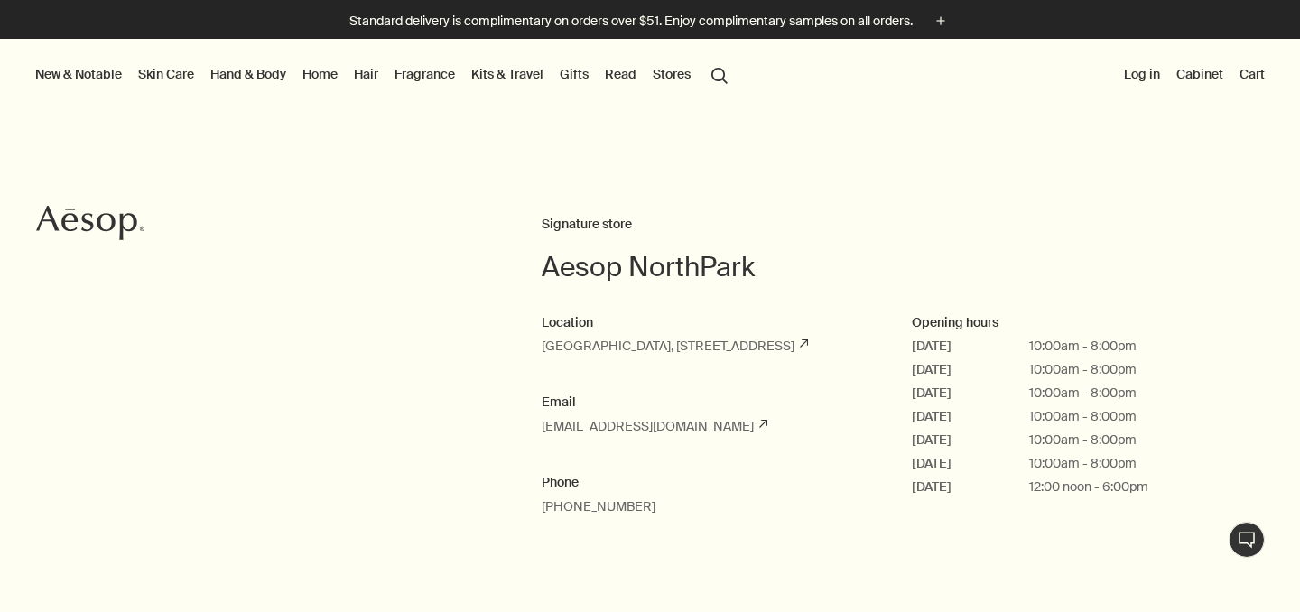
click at [57, 68] on button "New & Notable" at bounding box center [79, 73] width 94 height 23
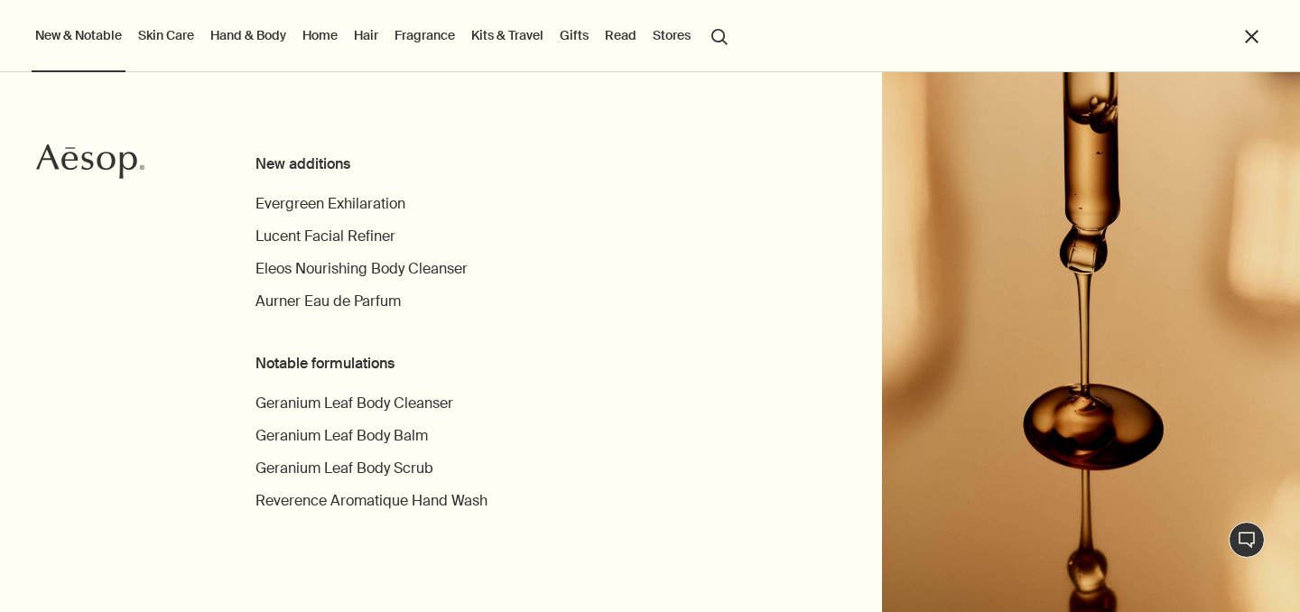
click at [576, 39] on link "Gifts" at bounding box center [574, 34] width 36 height 23
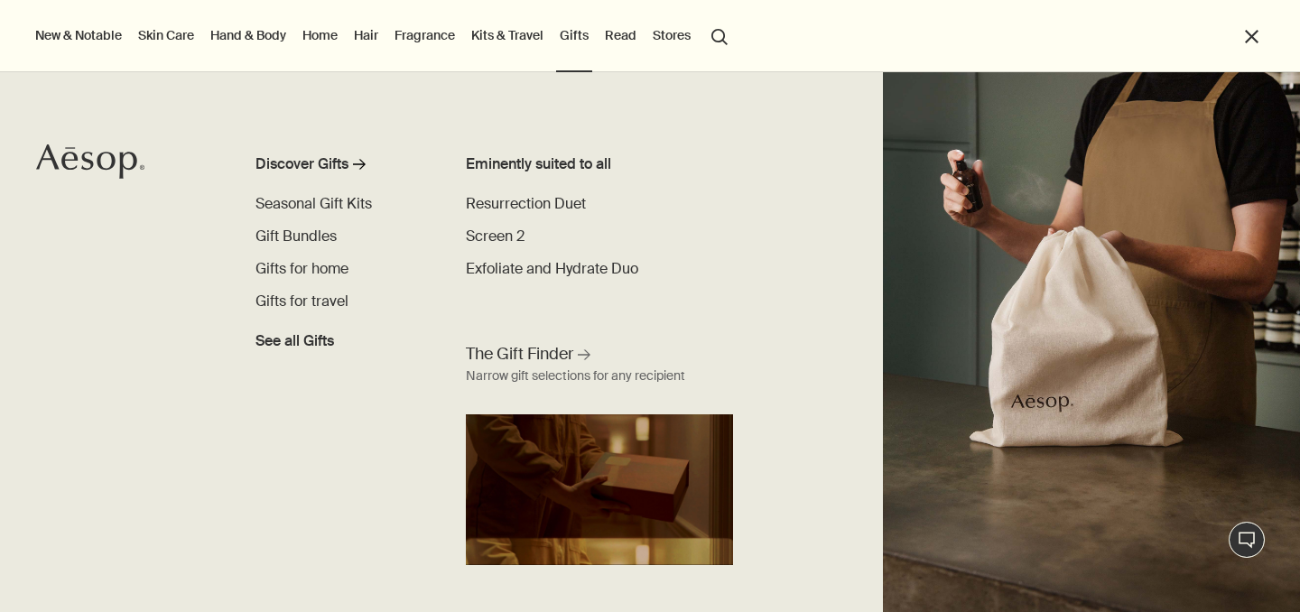
click at [425, 27] on link "Fragrance" at bounding box center [425, 34] width 68 height 23
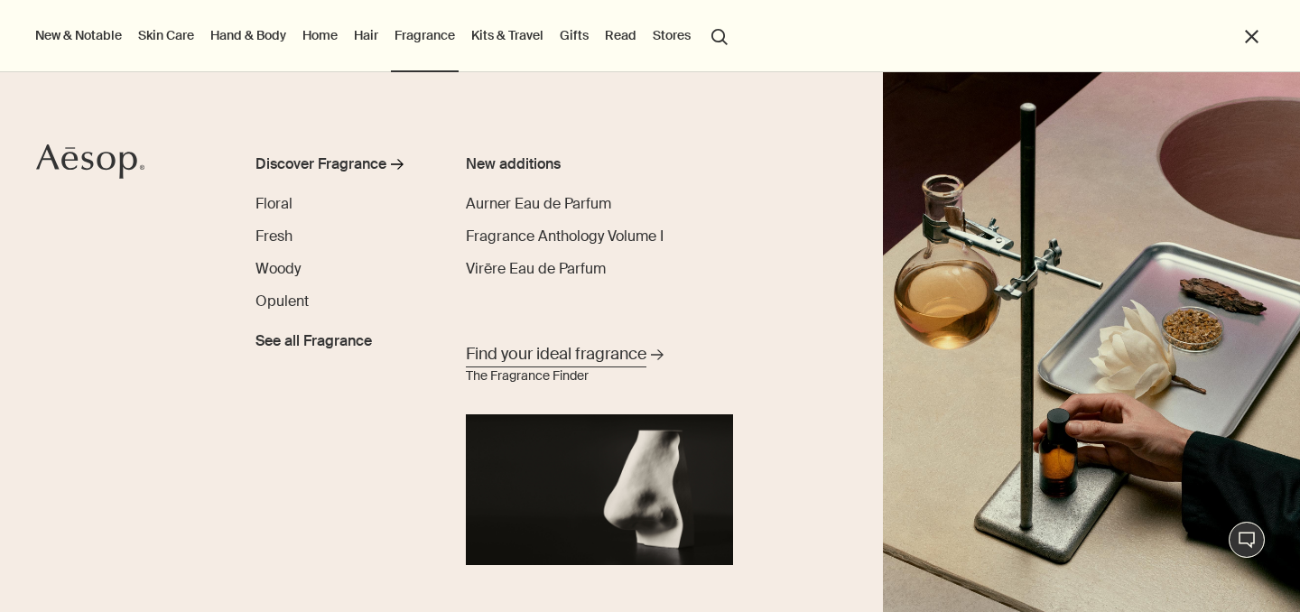
click at [561, 355] on span "Find your ideal fragrance" at bounding box center [556, 354] width 181 height 23
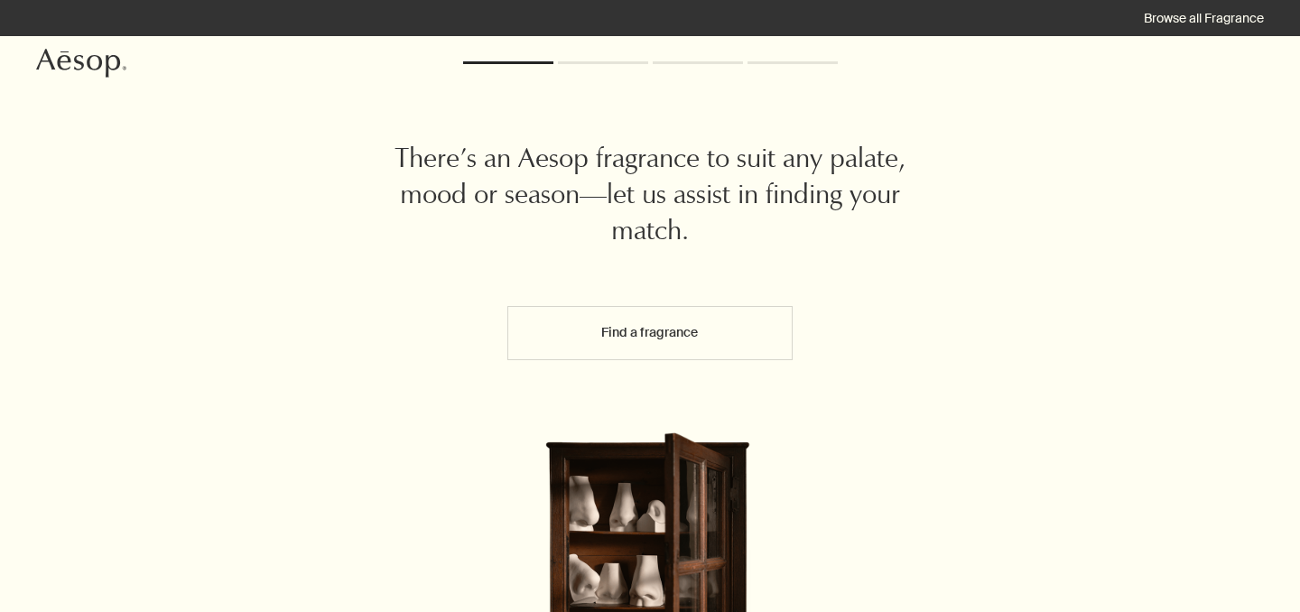
scroll to position [24, 0]
click at [674, 333] on button "Find a fragrance" at bounding box center [650, 332] width 286 height 54
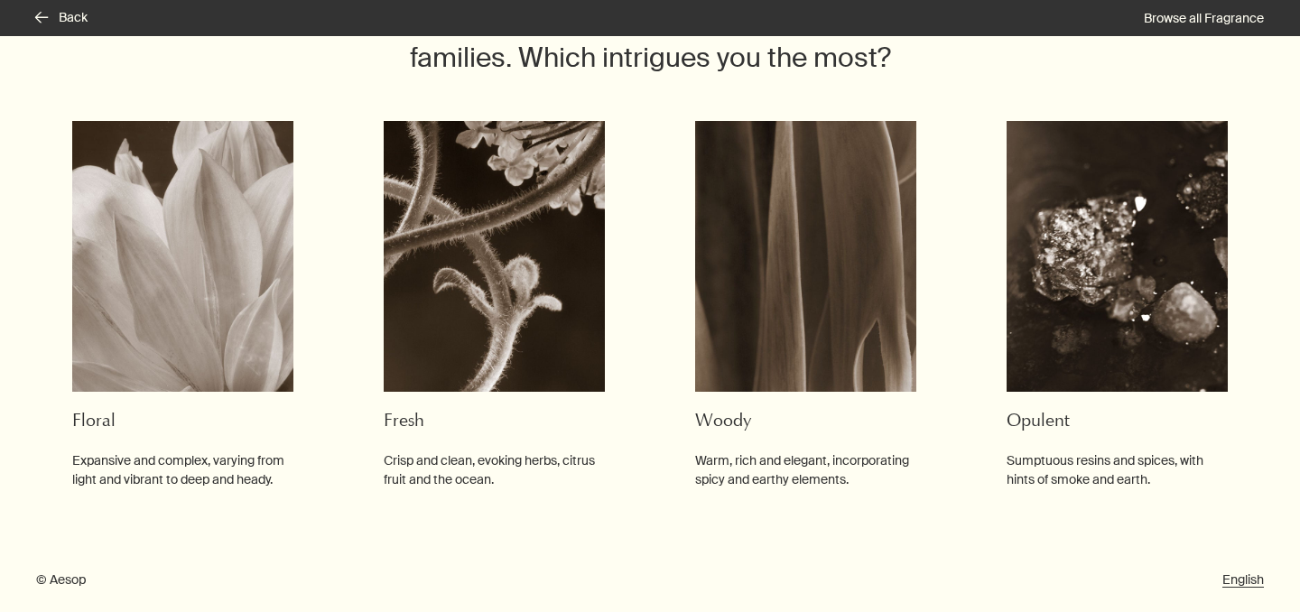
scroll to position [200, 0]
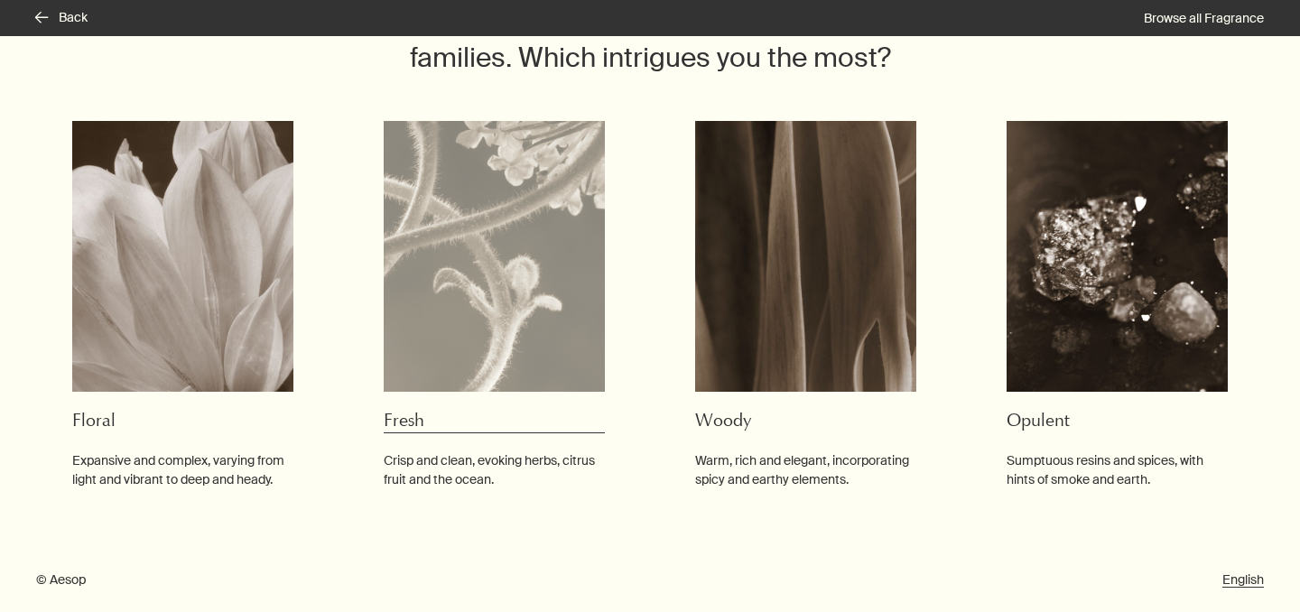
click at [427, 469] on p "Crisp and clean, evoking herbs, citrus fruit and the ocean." at bounding box center [494, 470] width 221 height 38
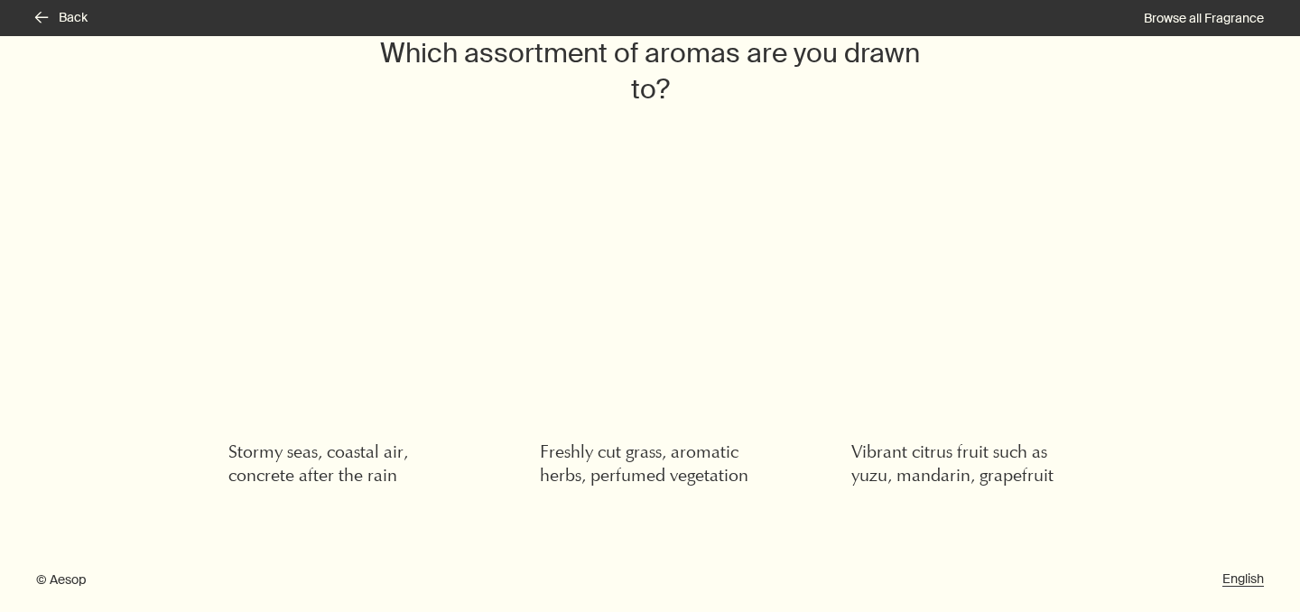
scroll to position [132, 0]
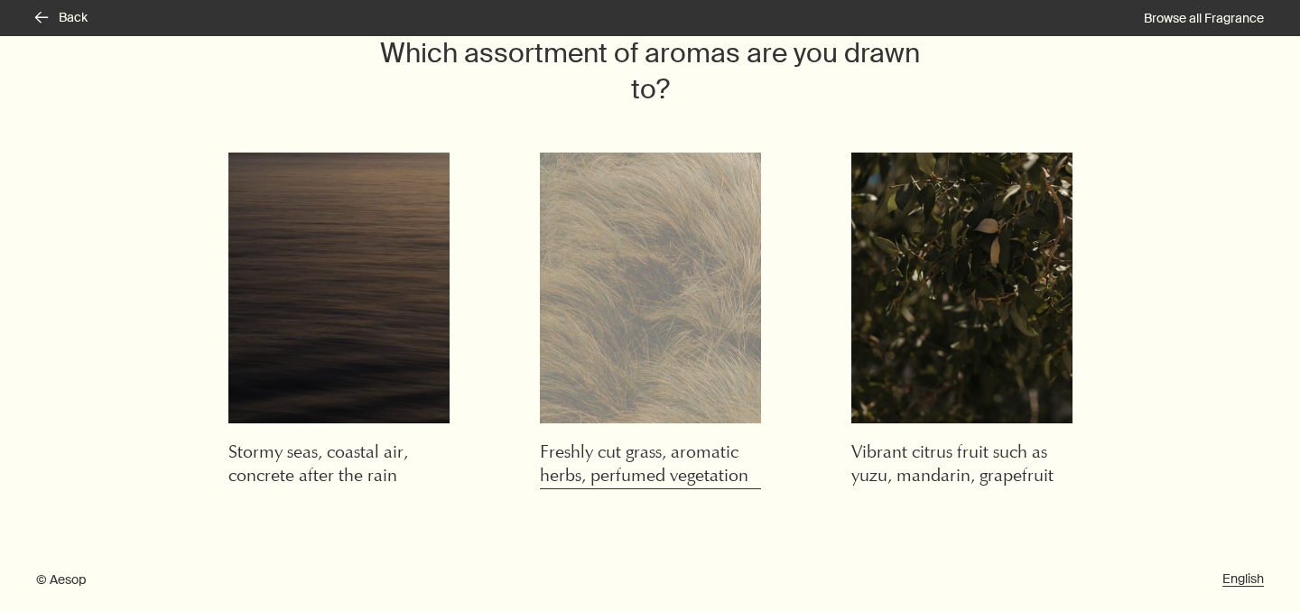
click at [616, 474] on h3 "Freshly cut grass, aromatic herbs, perfumed vegetation" at bounding box center [650, 465] width 221 height 48
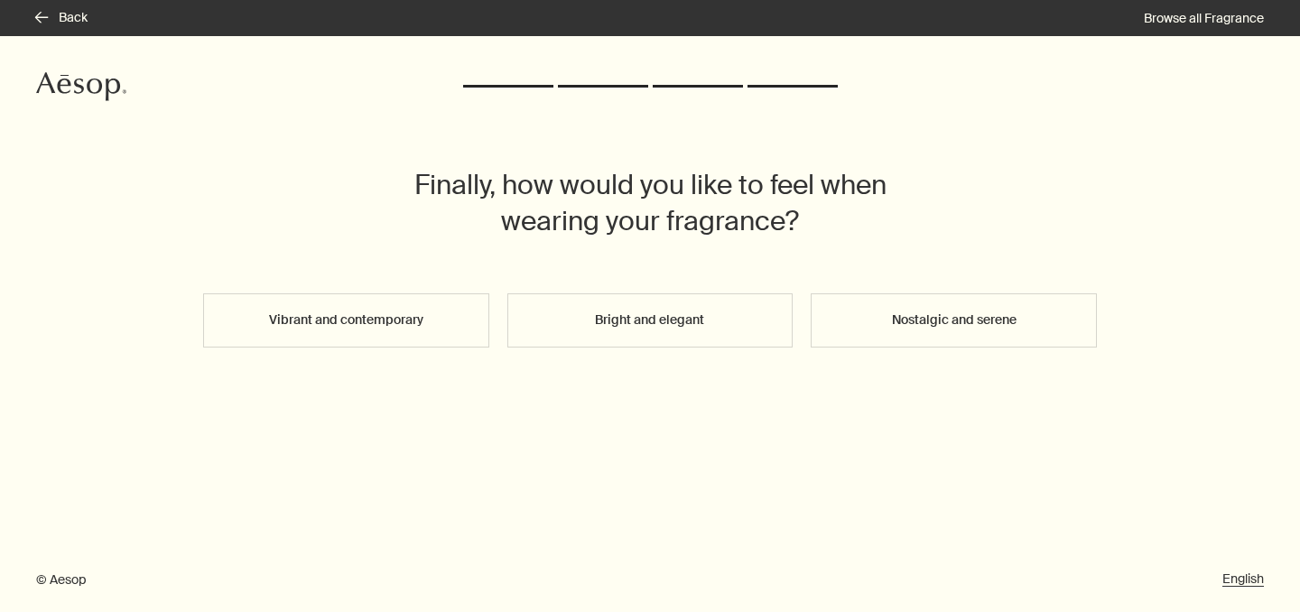
click at [386, 327] on button "Vibrant and contemporary" at bounding box center [346, 320] width 286 height 54
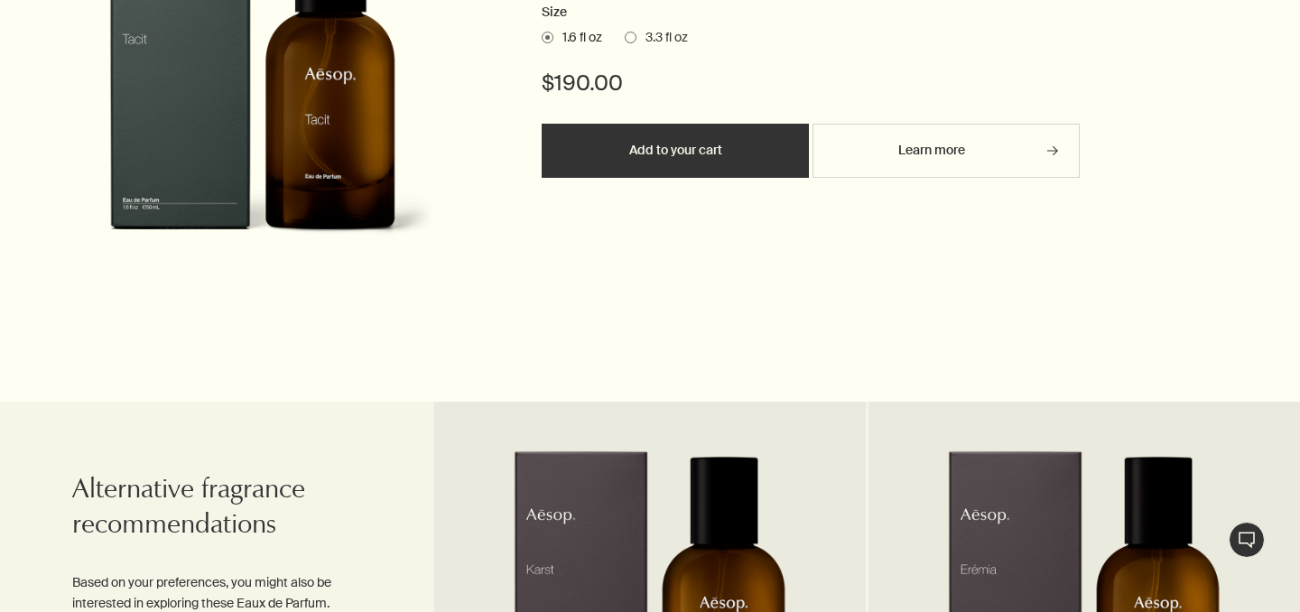
scroll to position [793, 0]
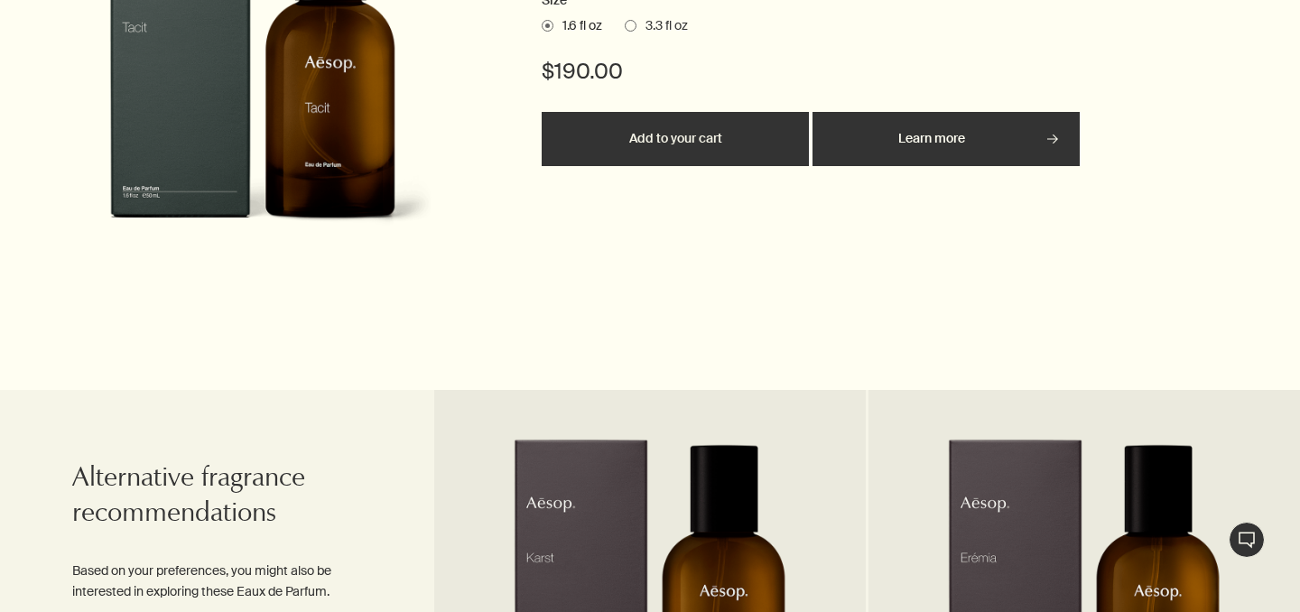
click at [914, 139] on link "Learn more rightArrow" at bounding box center [946, 139] width 267 height 54
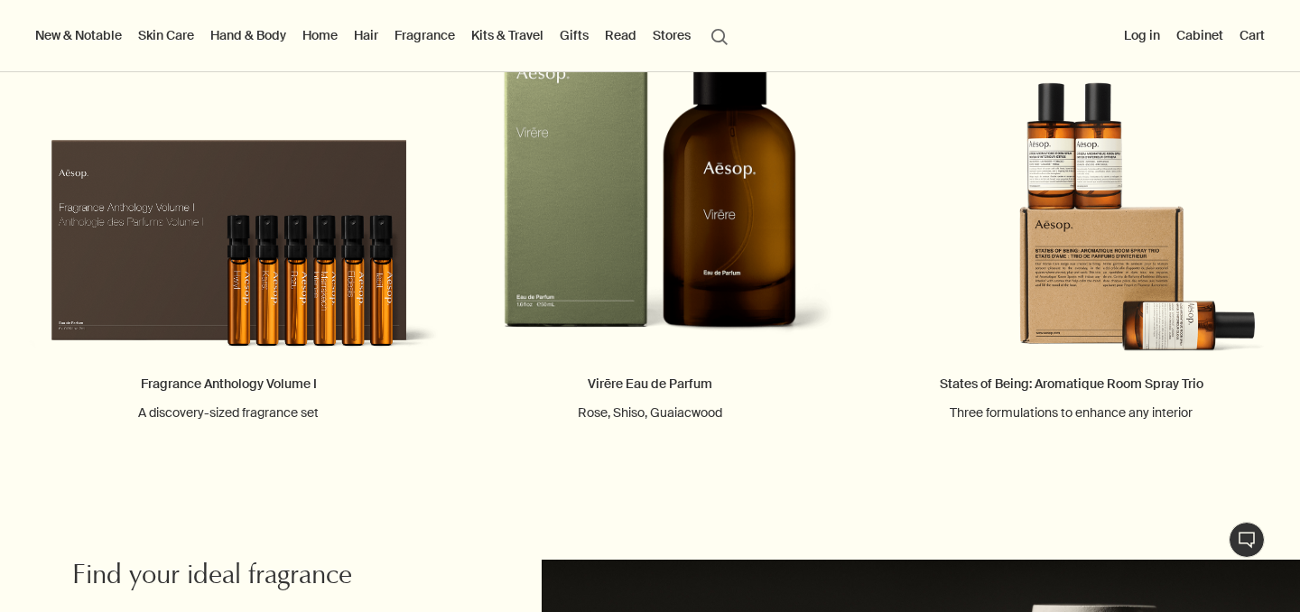
scroll to position [2004, 0]
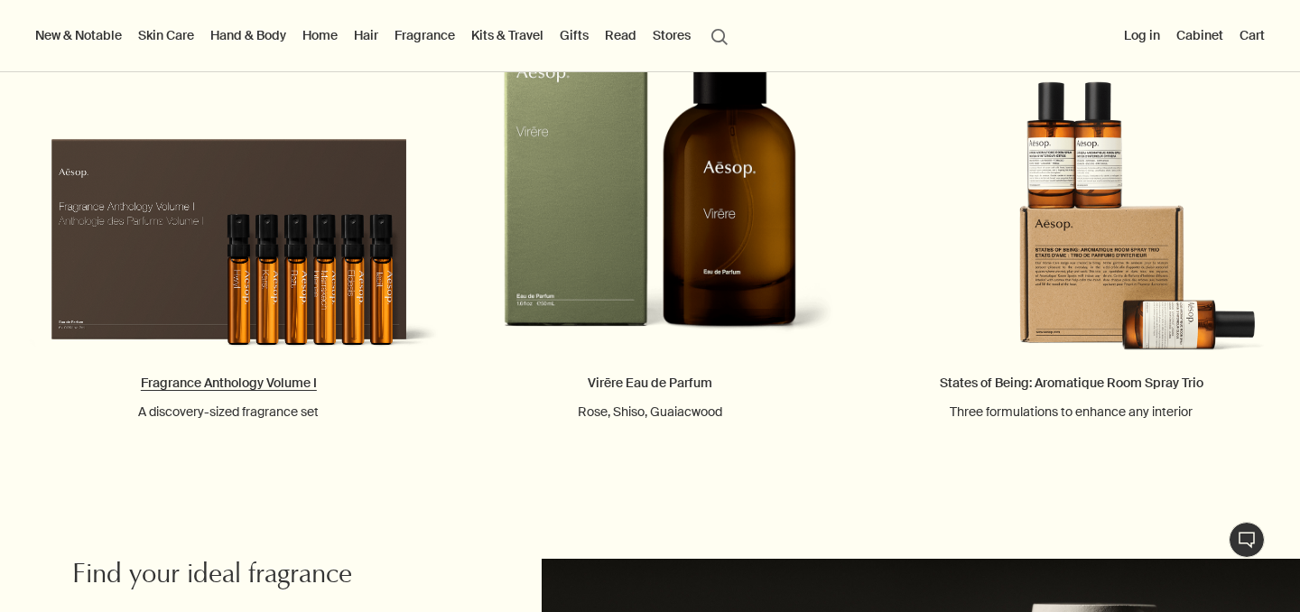
click at [331, 254] on link "Fragrance Anthology Volume I A discovery-sized fragrance set" at bounding box center [229, 211] width 422 height 417
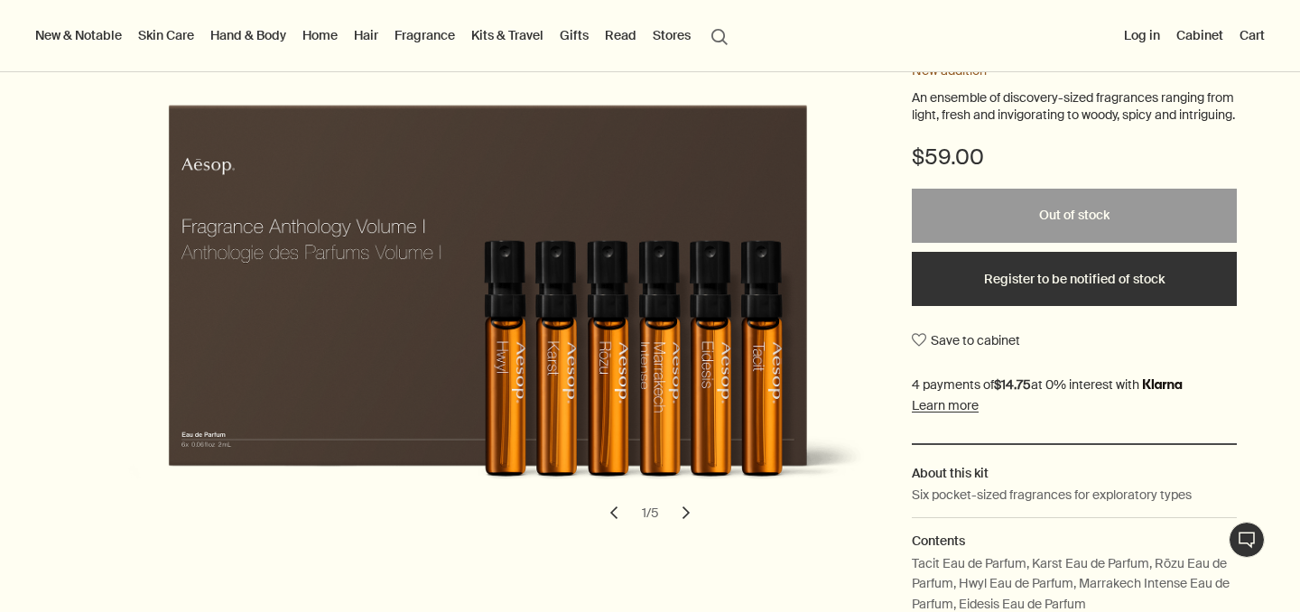
scroll to position [277, 0]
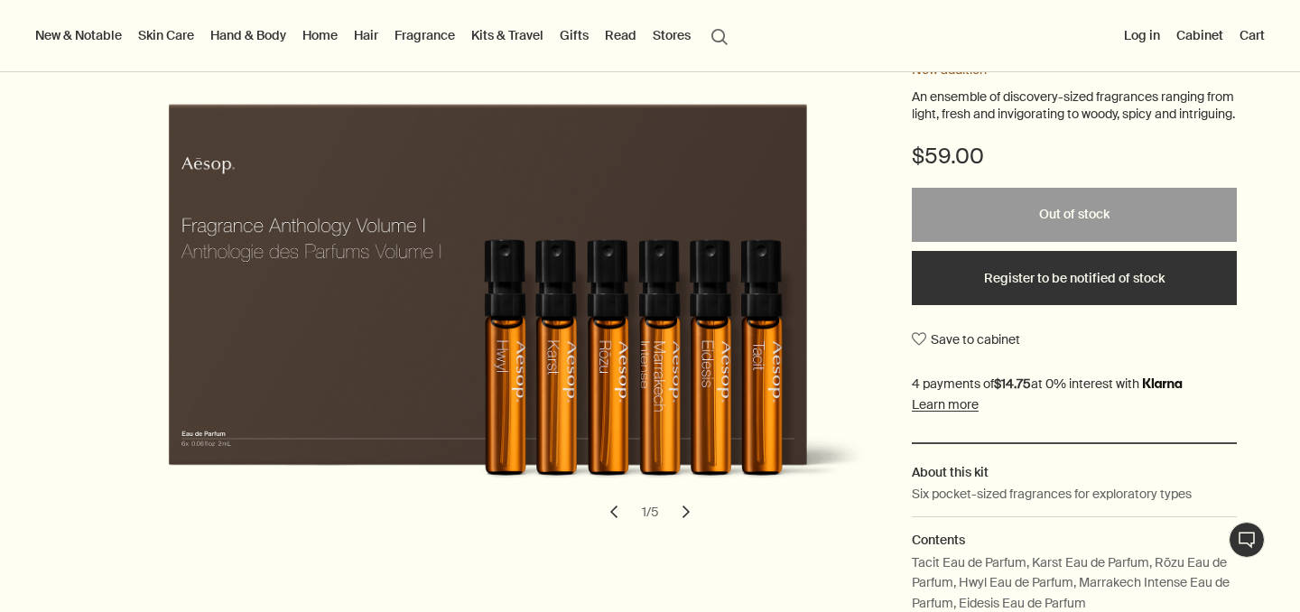
click at [692, 520] on button "chevron" at bounding box center [686, 512] width 40 height 40
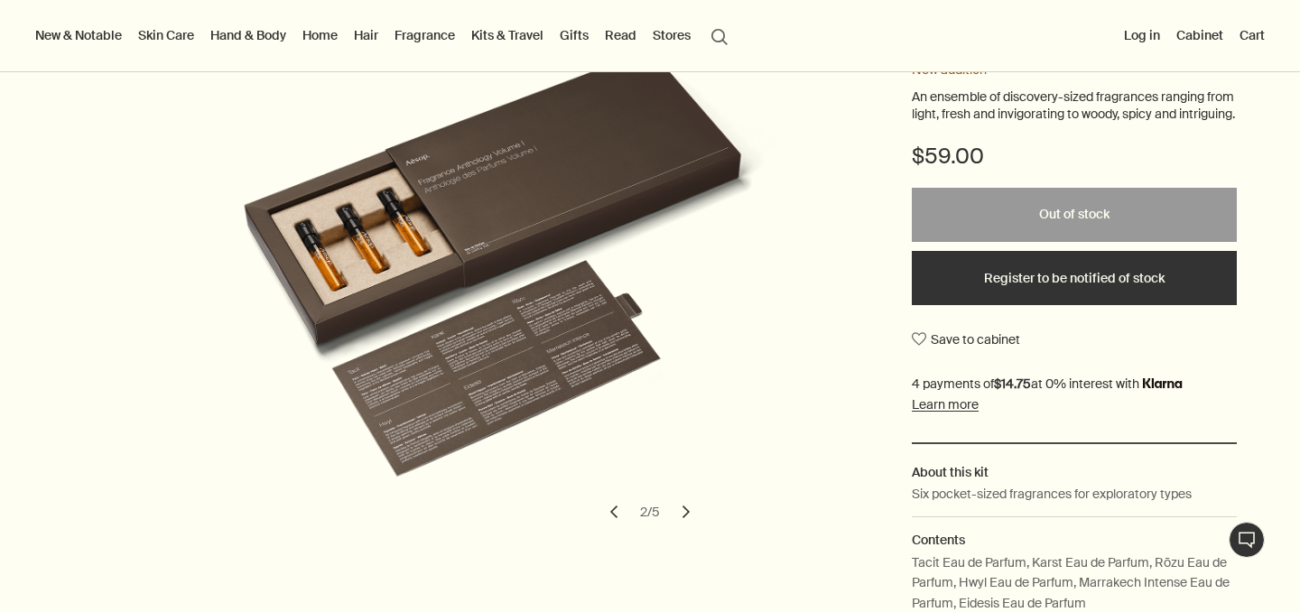
click at [692, 520] on button "chevron" at bounding box center [686, 512] width 40 height 40
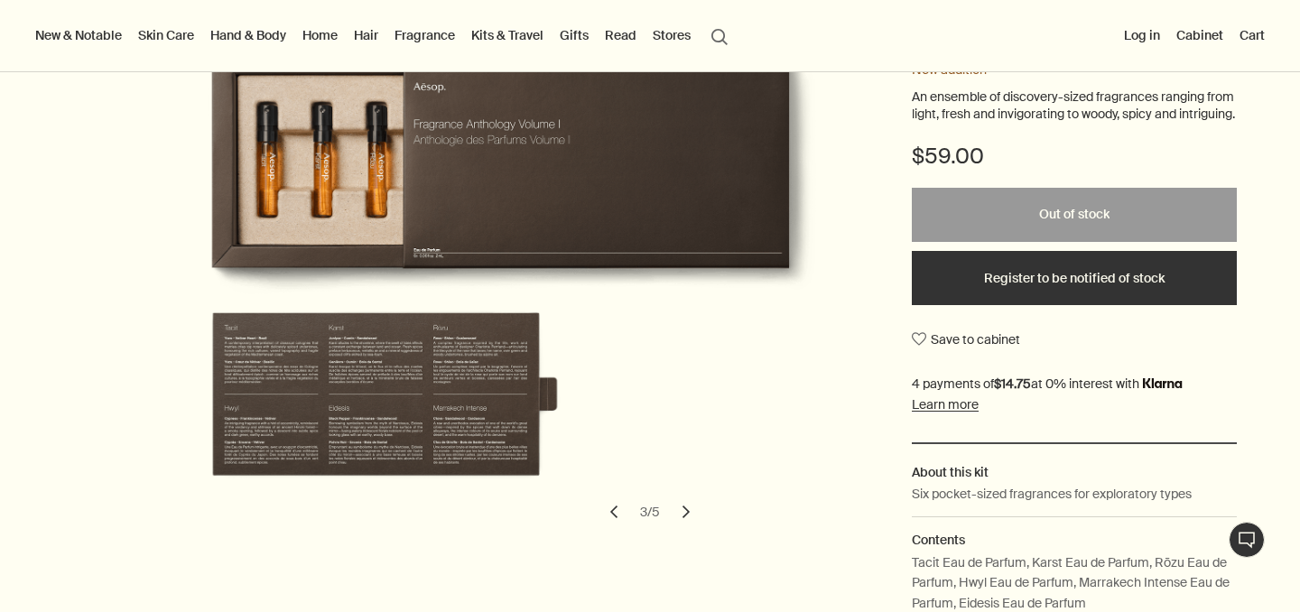
click at [692, 520] on button "chevron" at bounding box center [686, 512] width 40 height 40
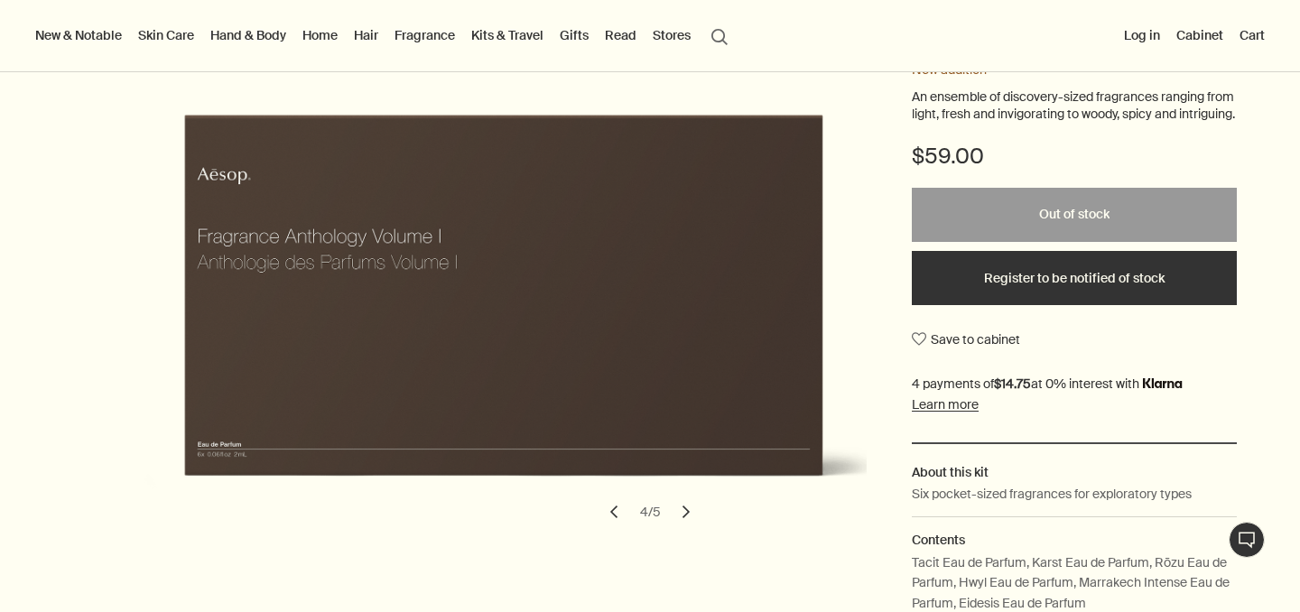
click at [807, 521] on div "Fragrance Anthology Volume I" at bounding box center [487, 287] width 758 height 488
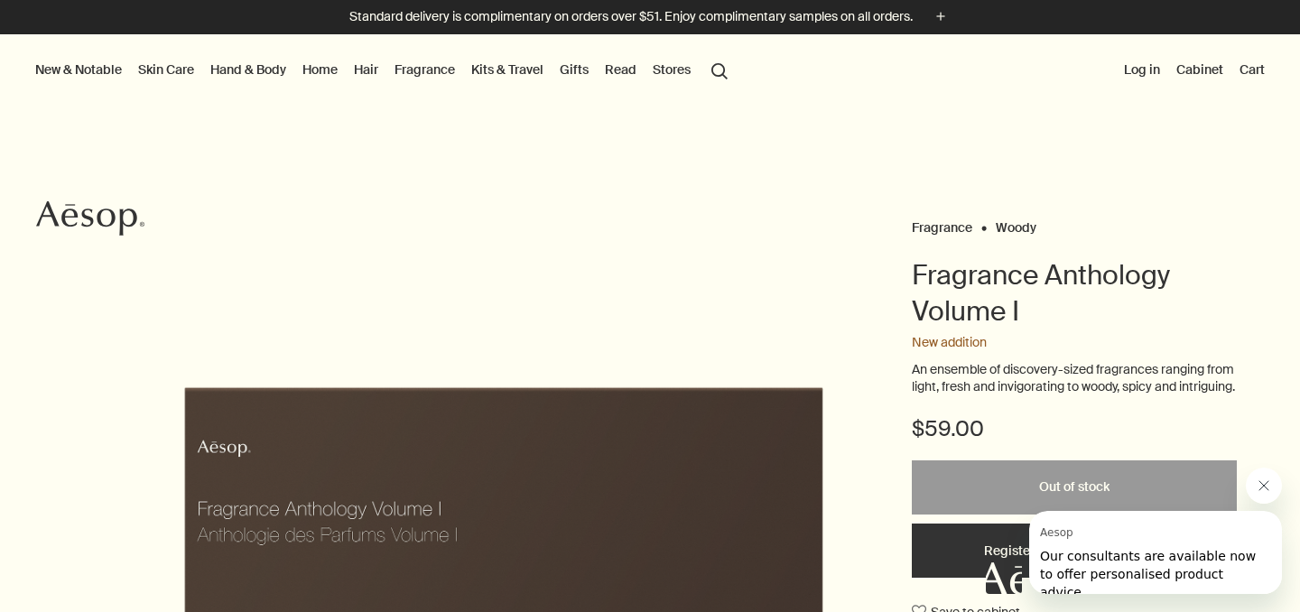
scroll to position [0, 0]
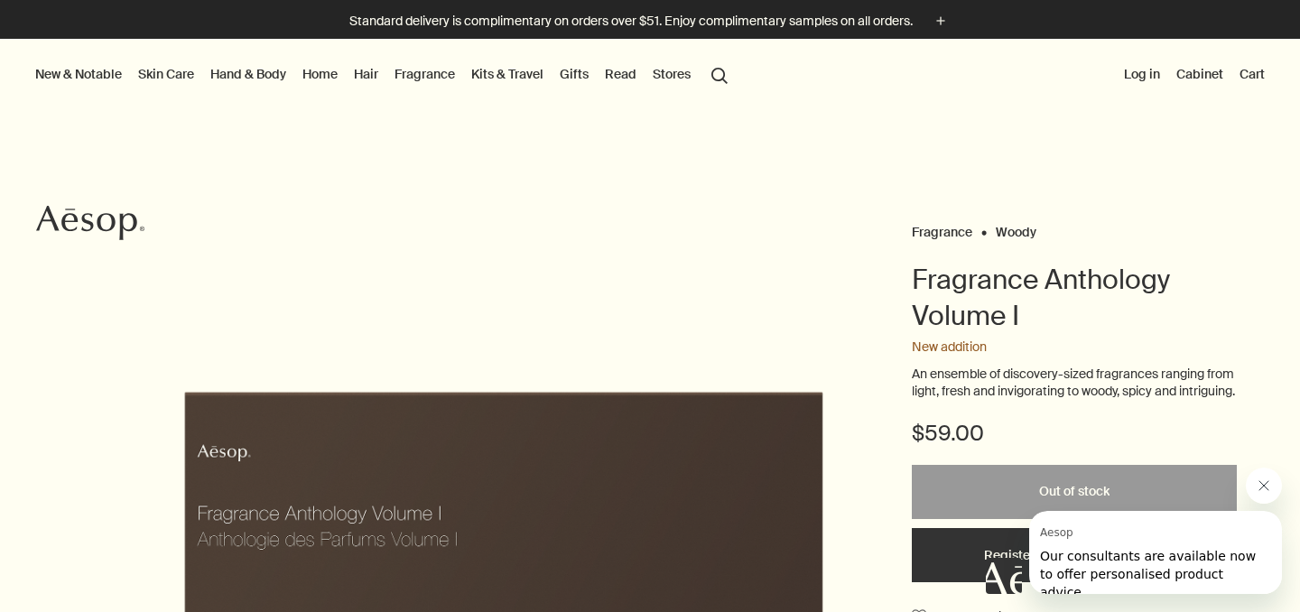
click at [282, 72] on link "Hand & Body" at bounding box center [248, 73] width 83 height 23
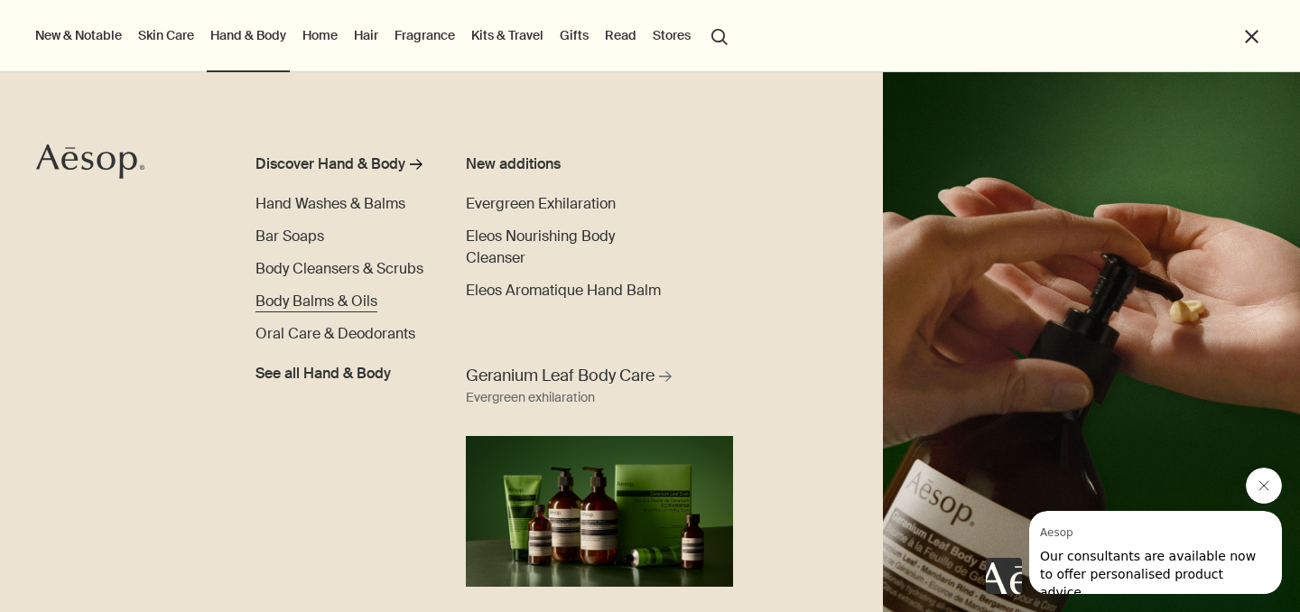
click at [302, 301] on span "Body Balms & Oils" at bounding box center [317, 301] width 122 height 19
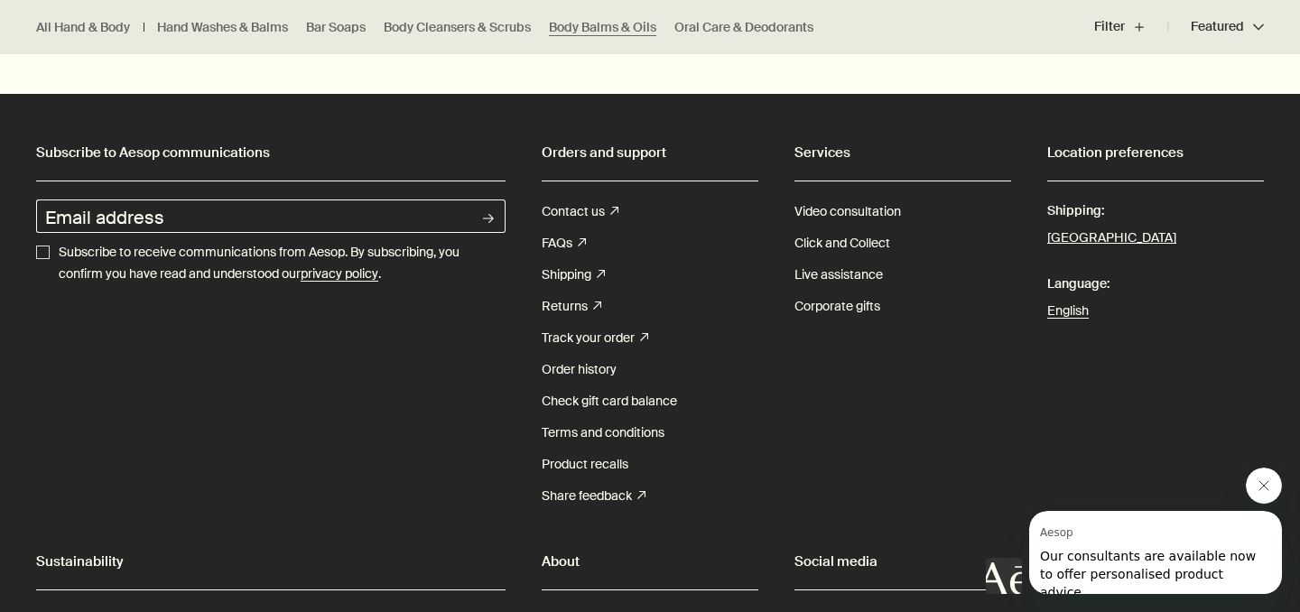
scroll to position [4350, 0]
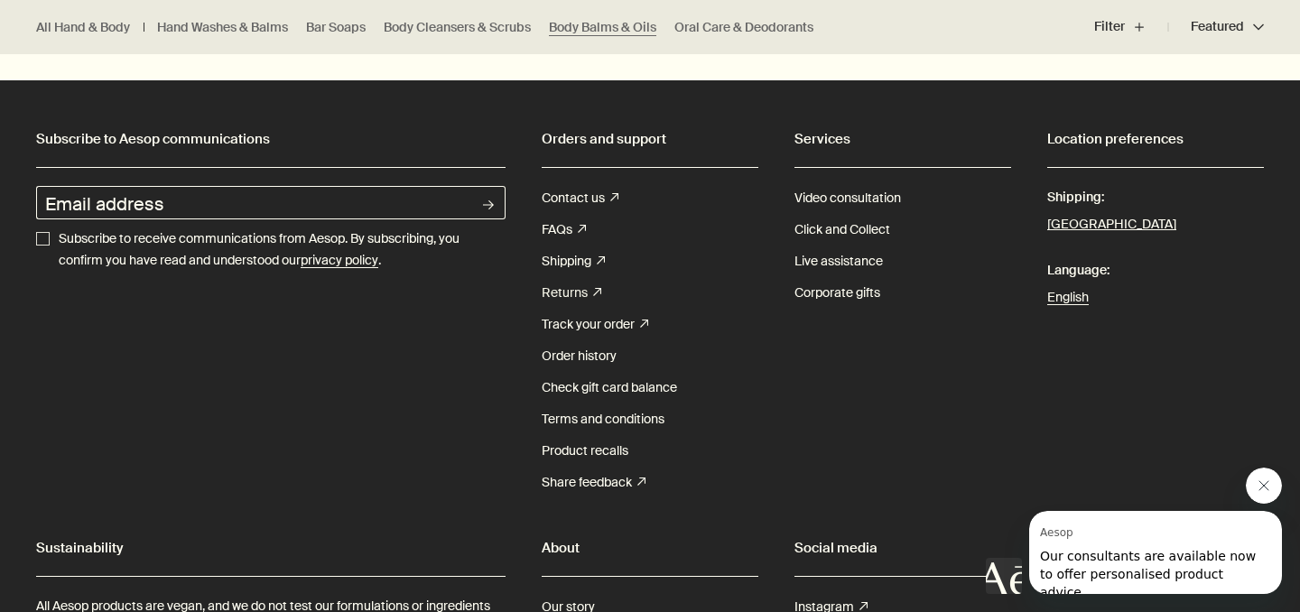
click at [567, 290] on link "Returns rightUpArrow" at bounding box center [572, 293] width 60 height 32
click at [593, 446] on link "Product recalls" at bounding box center [585, 451] width 87 height 32
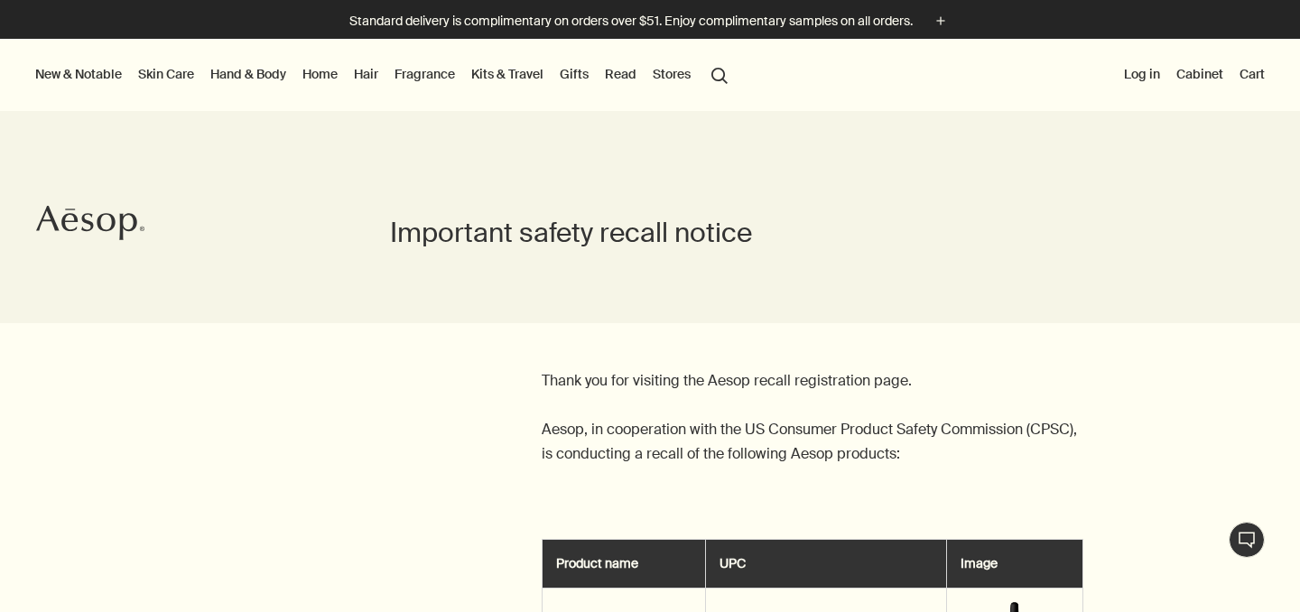
click at [508, 69] on link "Kits & Travel" at bounding box center [507, 73] width 79 height 23
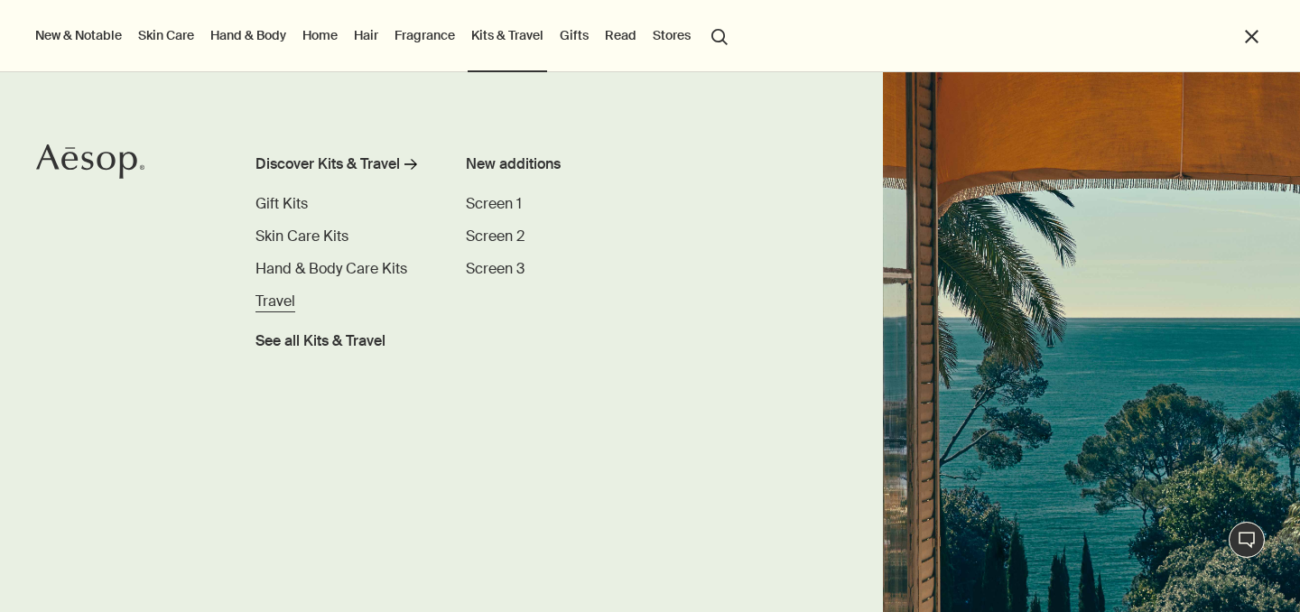
click at [283, 306] on span "Travel" at bounding box center [276, 301] width 40 height 19
